Goal: Find specific page/section: Find specific page/section

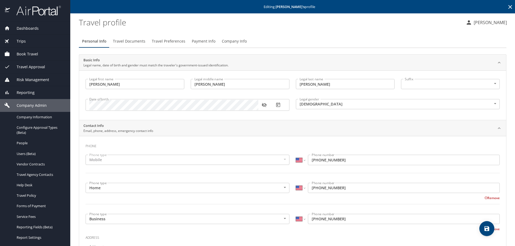
select select "US"
click at [30, 88] on div "Reporting" at bounding box center [35, 92] width 70 height 13
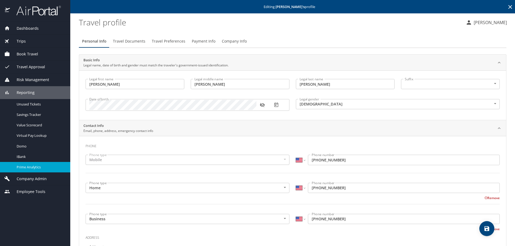
click at [28, 168] on span "Prime Analytics" at bounding box center [40, 167] width 47 height 5
